Goal: Information Seeking & Learning: Learn about a topic

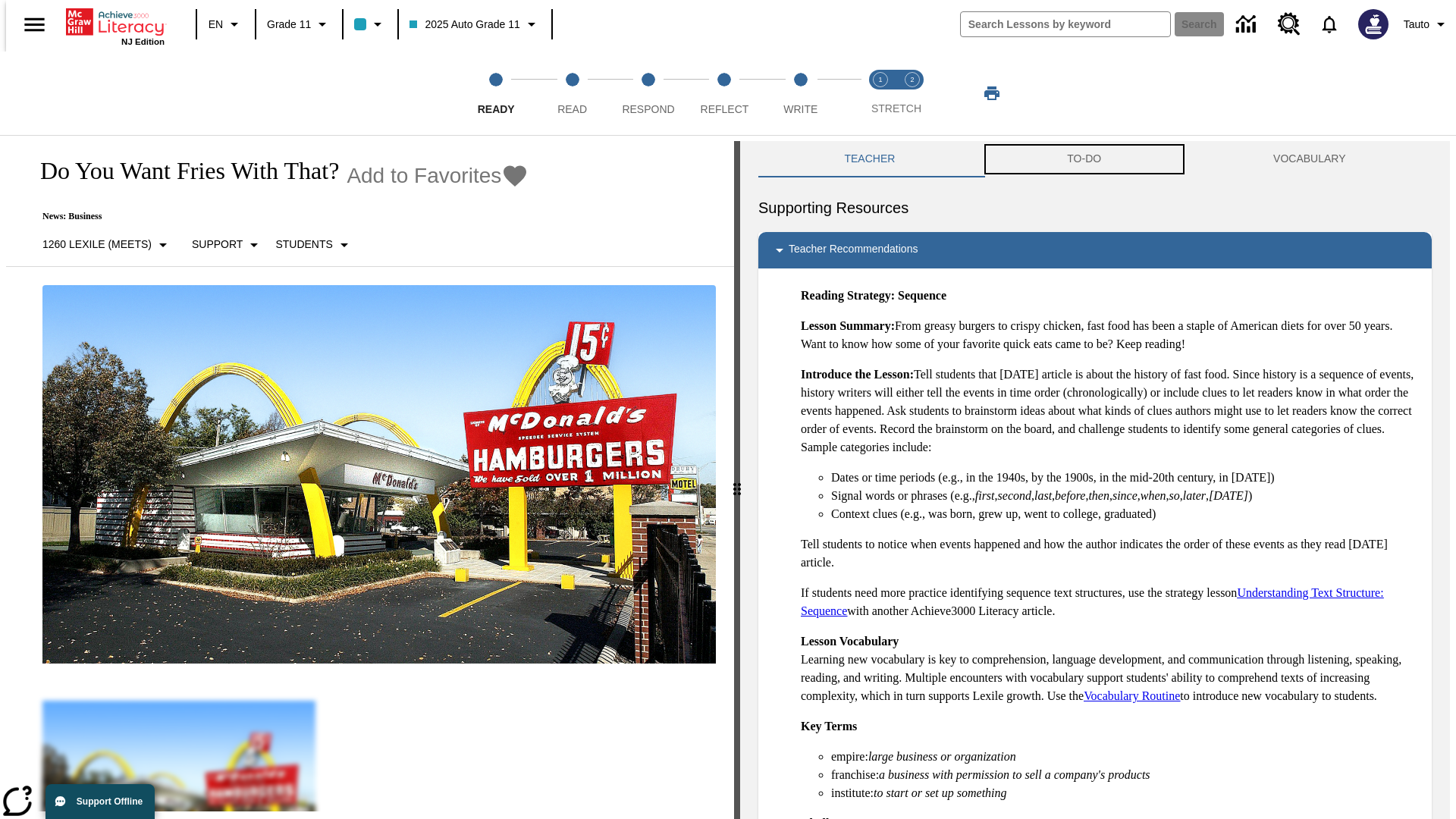
click at [1084, 160] on button "TO-DO" at bounding box center [1084, 160] width 206 height 36
